Goal: Task Accomplishment & Management: Use online tool/utility

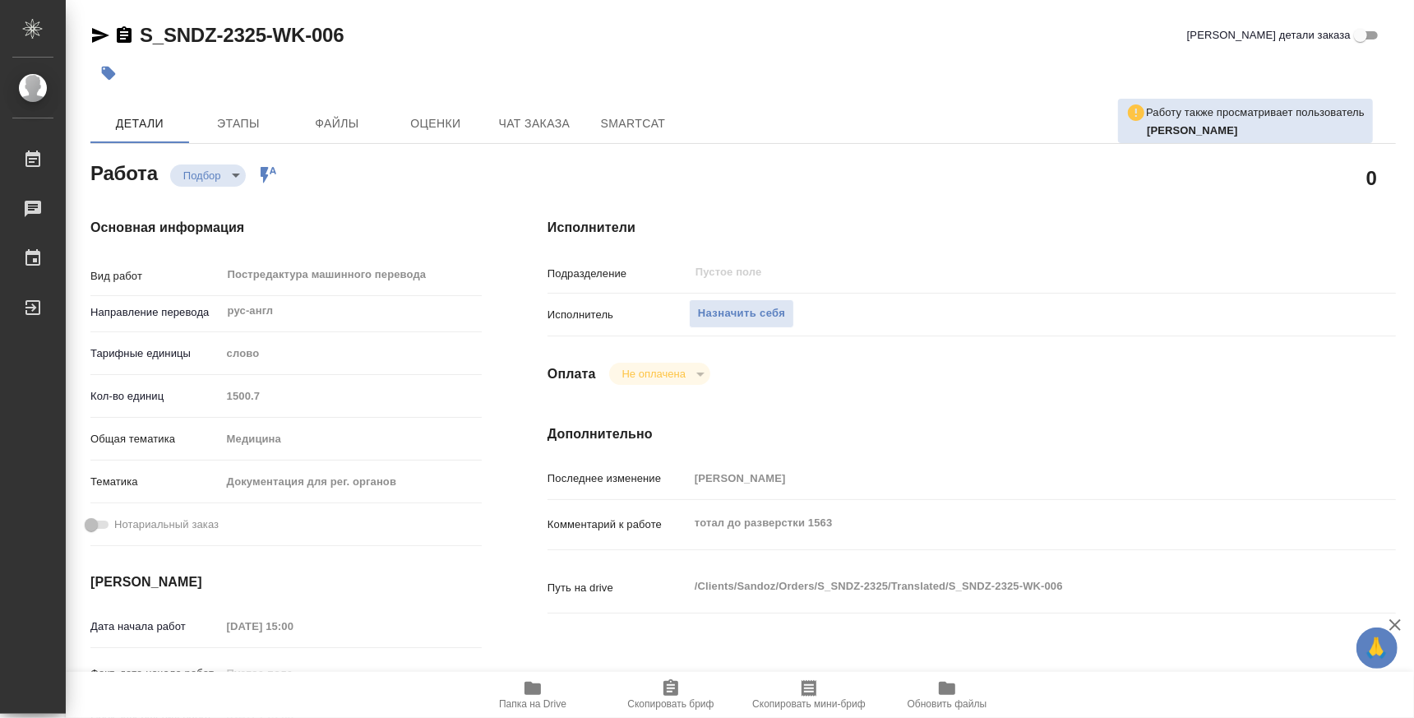
scroll to position [204, 0]
type textarea "x"
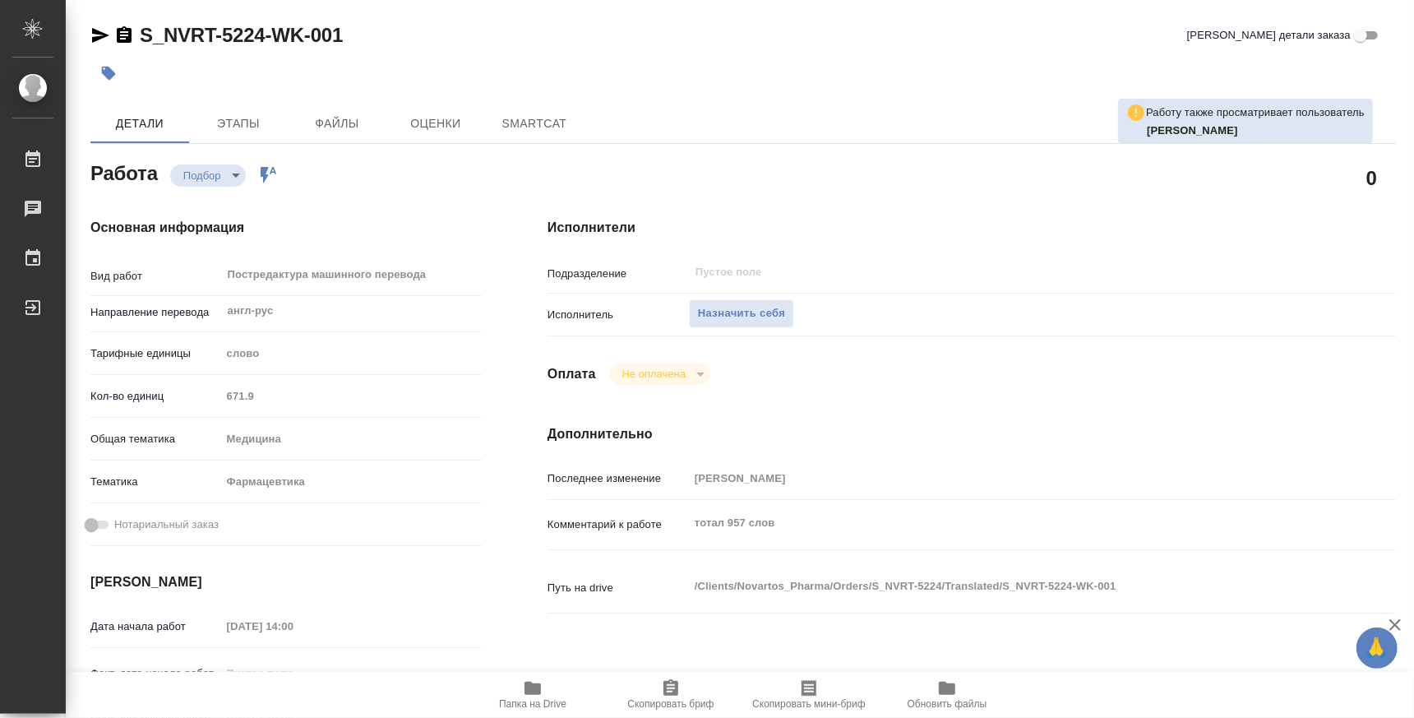
type textarea "x"
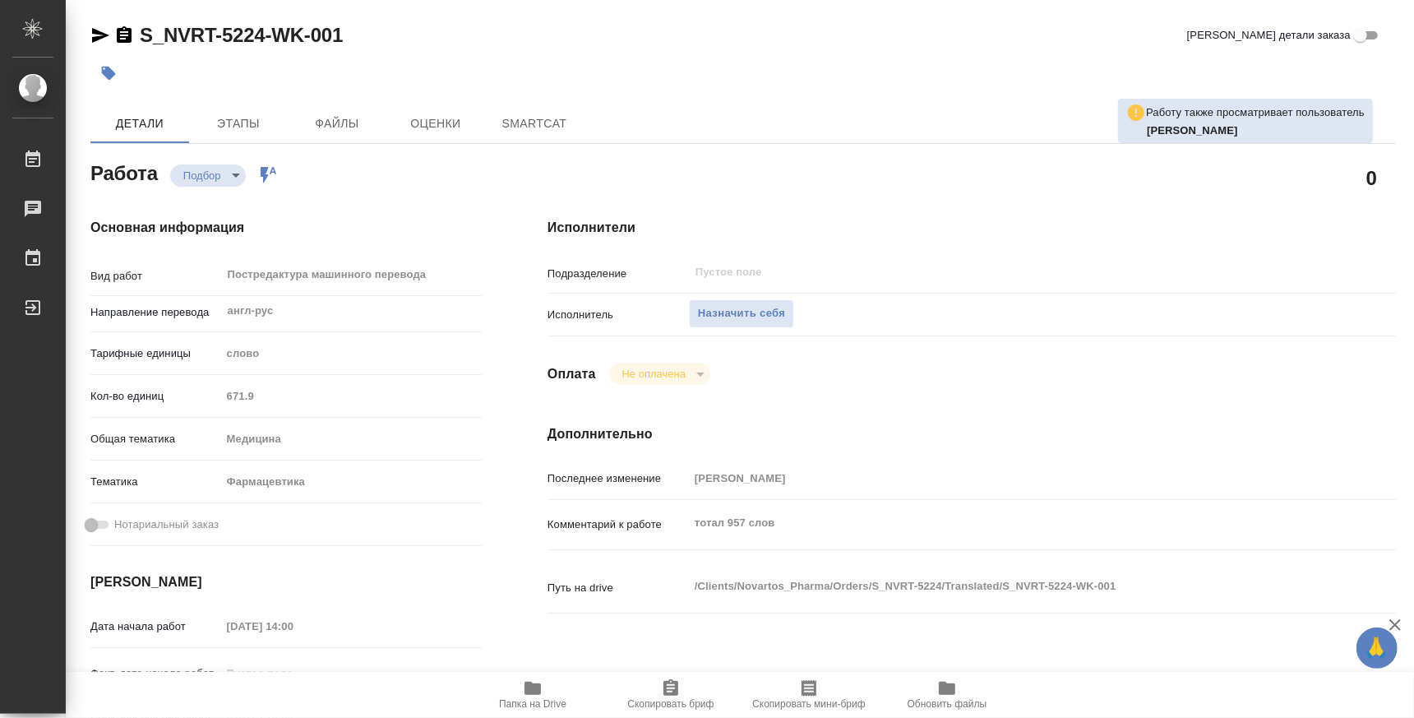
type textarea "x"
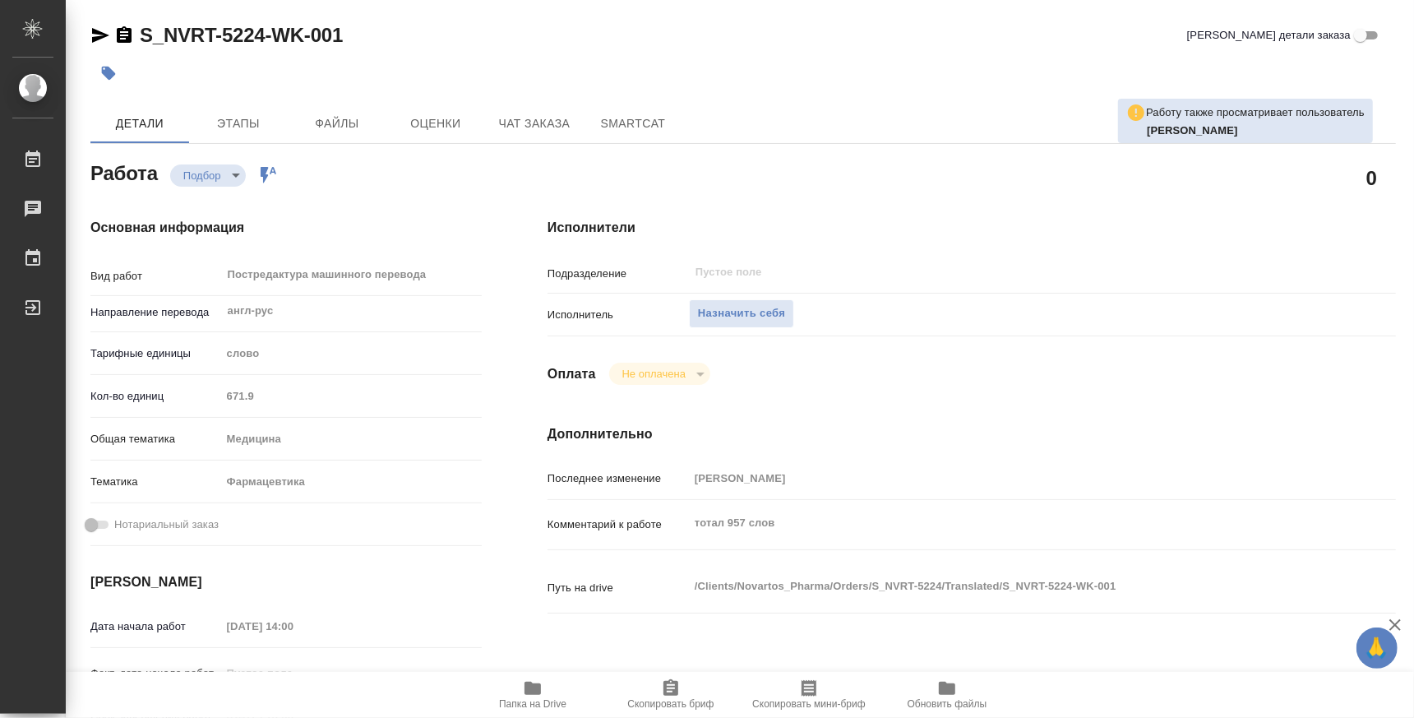
type textarea "x"
